Goal: Task Accomplishment & Management: Complete application form

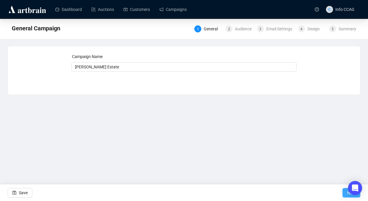
click at [347, 194] on span "Next" at bounding box center [351, 192] width 9 height 16
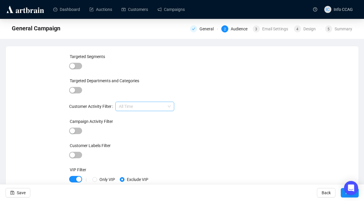
click at [144, 105] on span "All Time" at bounding box center [145, 106] width 52 height 9
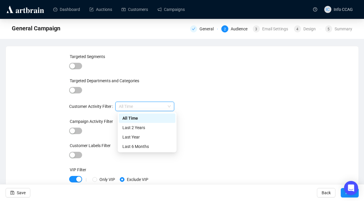
click at [143, 107] on span "All Time" at bounding box center [145, 106] width 52 height 9
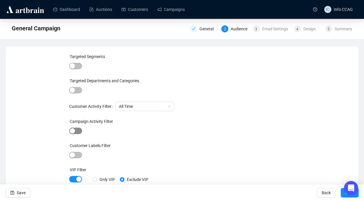
click at [79, 131] on span "button" at bounding box center [75, 130] width 13 height 6
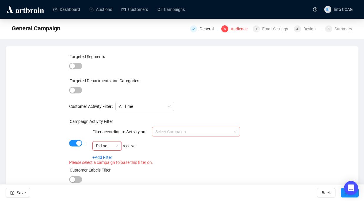
click at [184, 132] on input "search" at bounding box center [193, 131] width 76 height 9
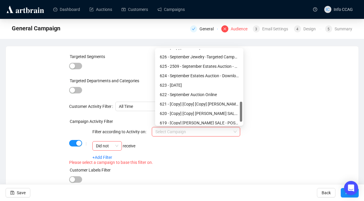
scroll to position [196, 0]
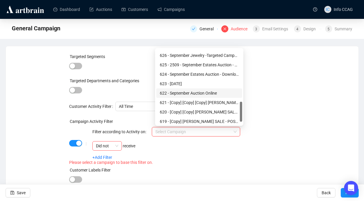
click at [189, 93] on div "622 - September Auction Online" at bounding box center [199, 93] width 79 height 6
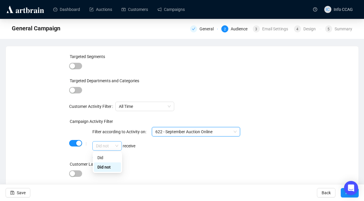
click at [113, 144] on span "Did not" at bounding box center [107, 145] width 22 height 9
click at [108, 160] on div "Did" at bounding box center [107, 157] width 20 height 6
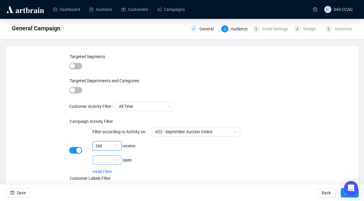
click at [109, 160] on input "search" at bounding box center [104, 159] width 17 height 9
click at [107, 172] on div "Did" at bounding box center [107, 171] width 20 height 6
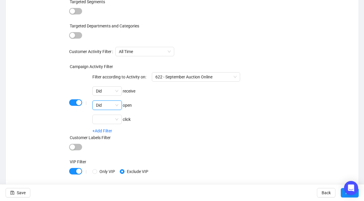
scroll to position [59, 0]
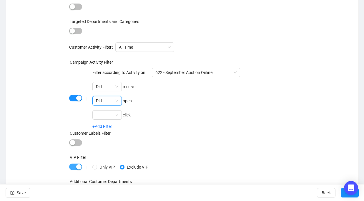
click at [73, 166] on span "button" at bounding box center [75, 166] width 13 height 6
click at [343, 194] on button "Next" at bounding box center [350, 192] width 18 height 9
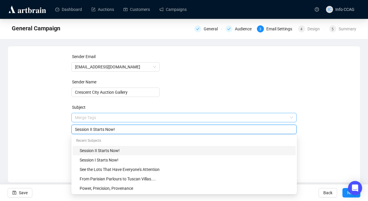
drag, startPoint x: 122, startPoint y: 116, endPoint x: 111, endPoint y: 119, distance: 11.2
click at [111, 119] on span "Merge Tags Session II Starts Now!" at bounding box center [184, 123] width 226 height 16
drag, startPoint x: 122, startPoint y: 128, endPoint x: 71, endPoint y: 128, distance: 51.5
click at [71, 128] on div "Sender Email [EMAIL_ADDRESS][DOMAIN_NAME] Sender Name Crescent City Auction Gal…" at bounding box center [184, 109] width 338 height 113
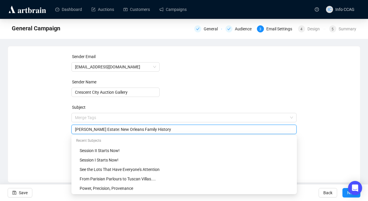
drag, startPoint x: 169, startPoint y: 129, endPoint x: 77, endPoint y: 127, distance: 91.5
click at [77, 127] on input "[PERSON_NAME] Estate: New Orleans Family History" at bounding box center [184, 129] width 219 height 6
type input "F"
type input "From Gilded Frames to Carved Ivory: The [PERSON_NAME] Estate"
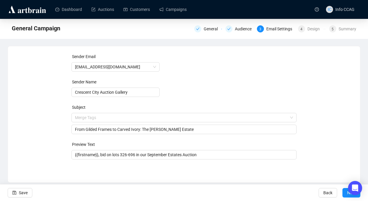
click at [195, 104] on form "Sender Email [EMAIL_ADDRESS][DOMAIN_NAME] Sender Name Crescent City Auction Gal…" at bounding box center [184, 106] width 226 height 106
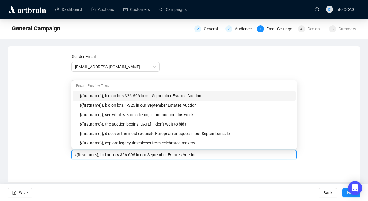
drag, startPoint x: 207, startPoint y: 153, endPoint x: 101, endPoint y: 155, distance: 105.6
click at [101, 155] on input "{{firstname}}, bid on lots 326-696 in our September Estates Auction" at bounding box center [184, 154] width 219 height 6
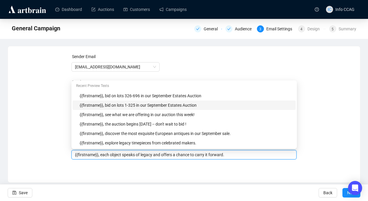
type input "{{firstname}}, each object speaks of legacy and offers a chance to carry it for…"
click at [322, 83] on div "Sender Email [EMAIL_ADDRESS][DOMAIN_NAME] Sender Name Crescent City Auction Gal…" at bounding box center [184, 109] width 338 height 113
